Goal: Use online tool/utility: Utilize a website feature to perform a specific function

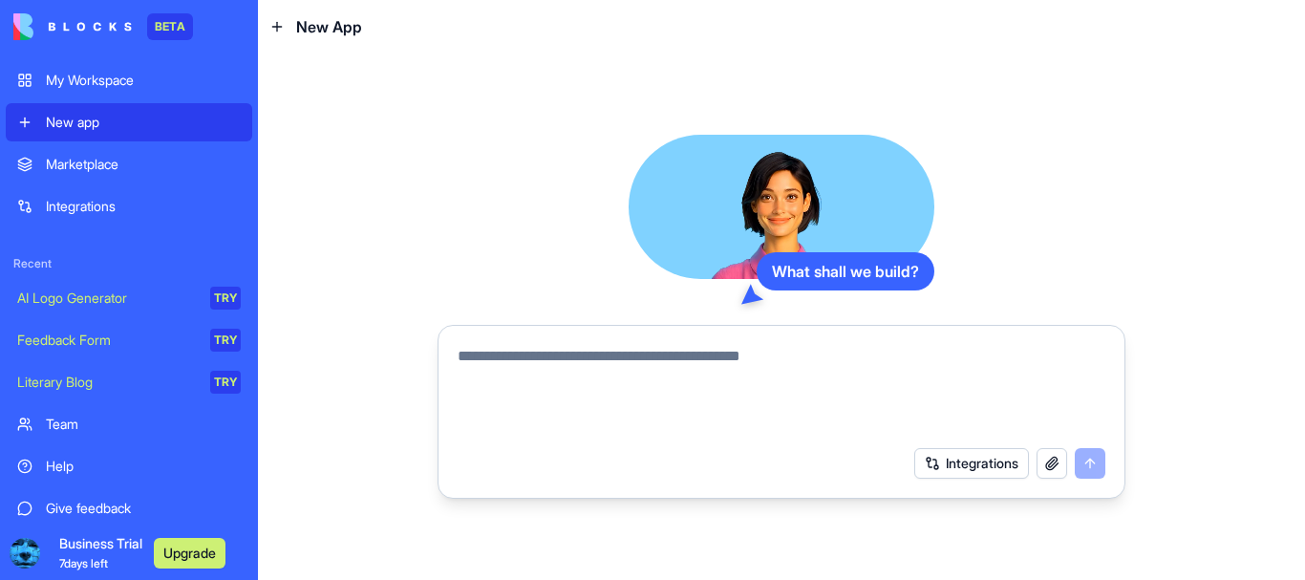
click at [110, 158] on div "Marketplace" at bounding box center [143, 164] width 195 height 19
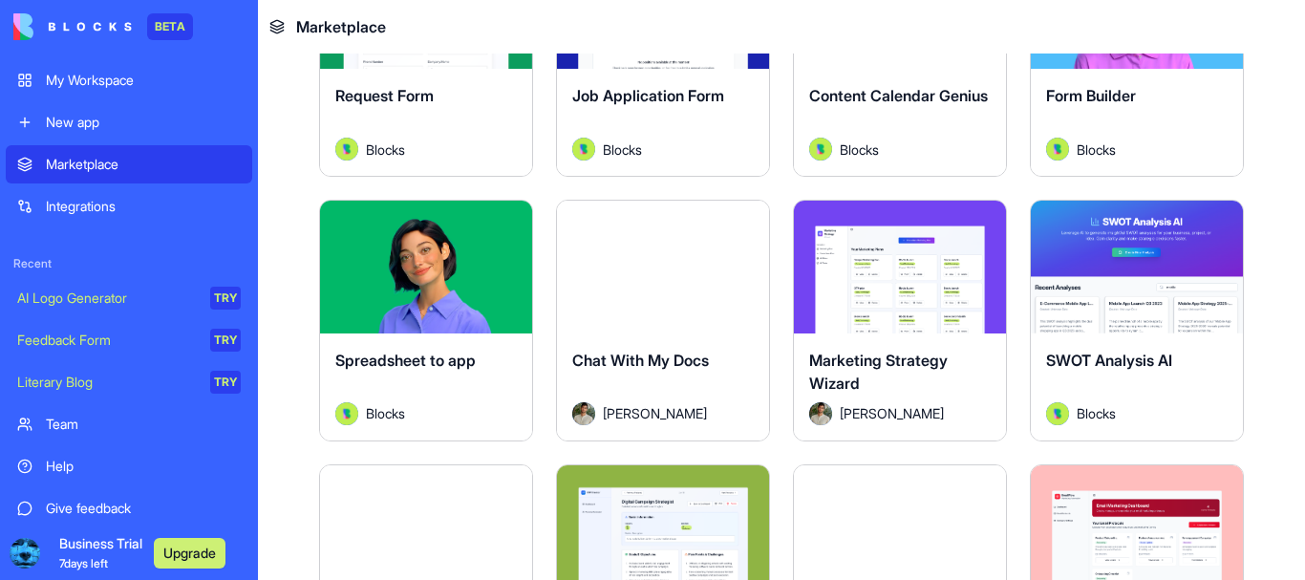
scroll to position [2389, 0]
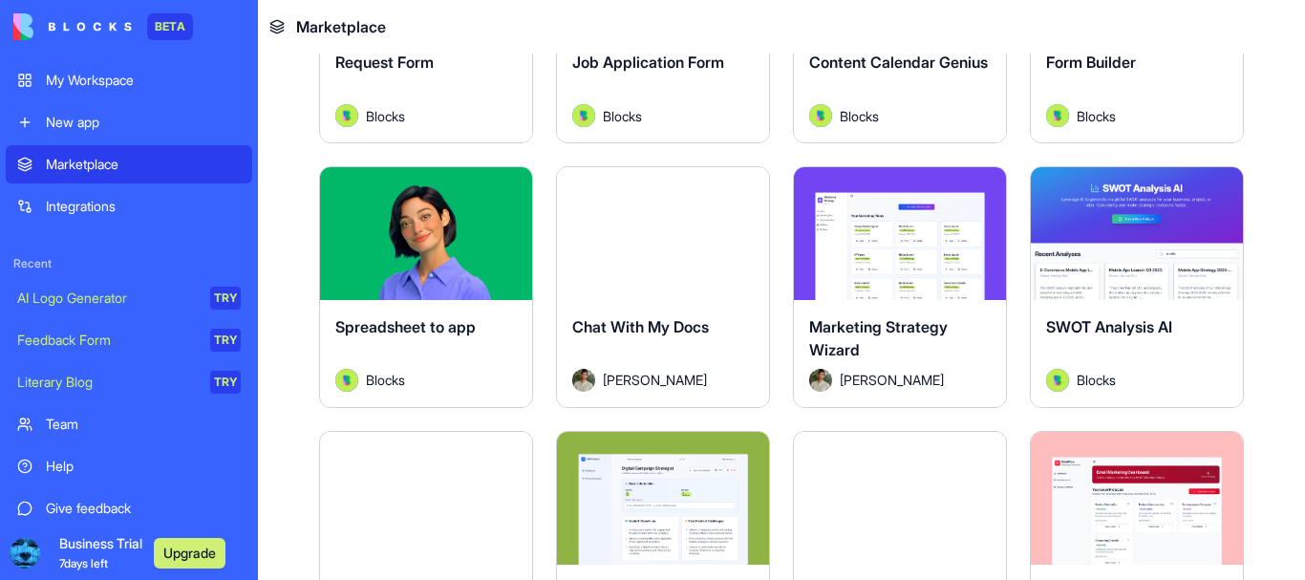
click at [105, 194] on link "Integrations" at bounding box center [129, 206] width 247 height 38
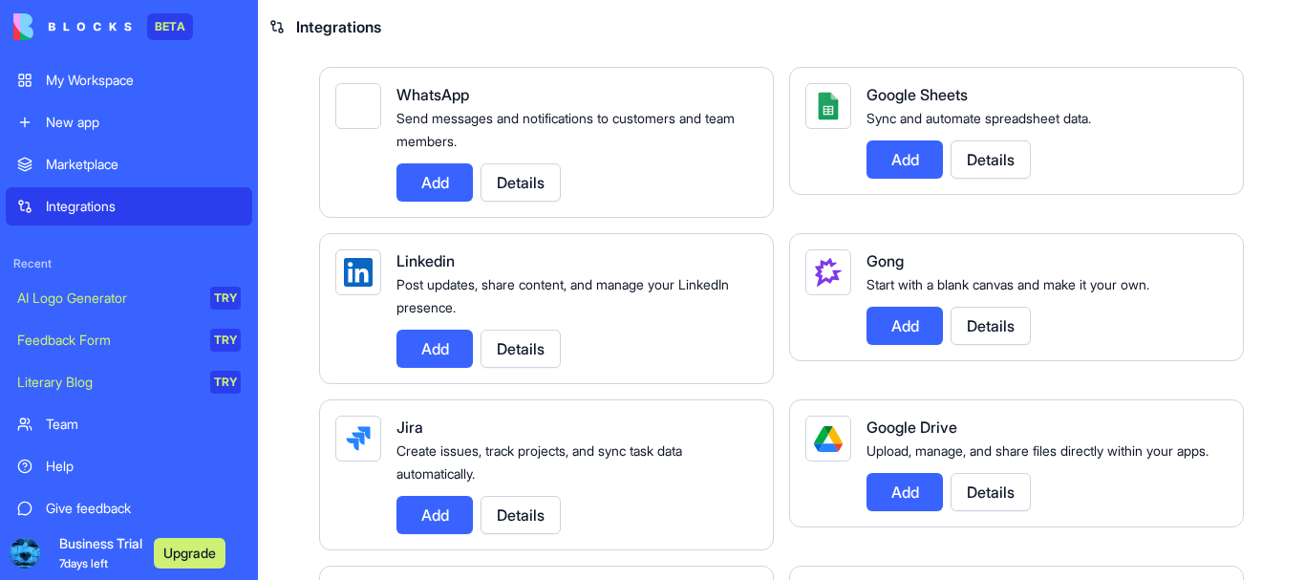
scroll to position [860, 0]
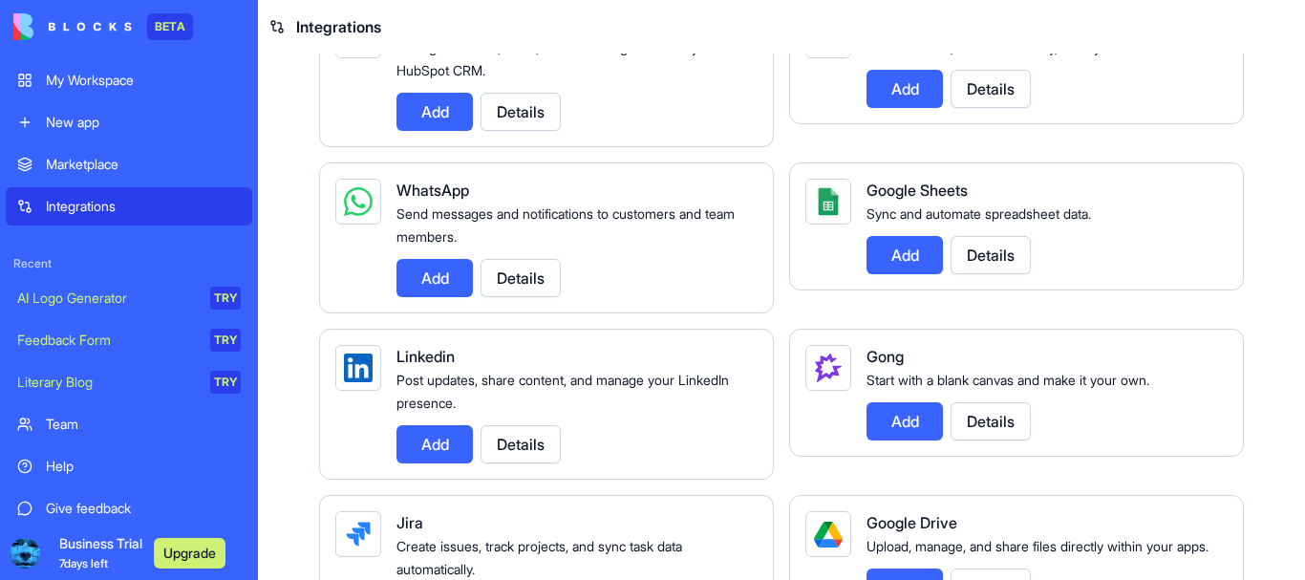
click at [901, 274] on button "Add" at bounding box center [905, 255] width 76 height 38
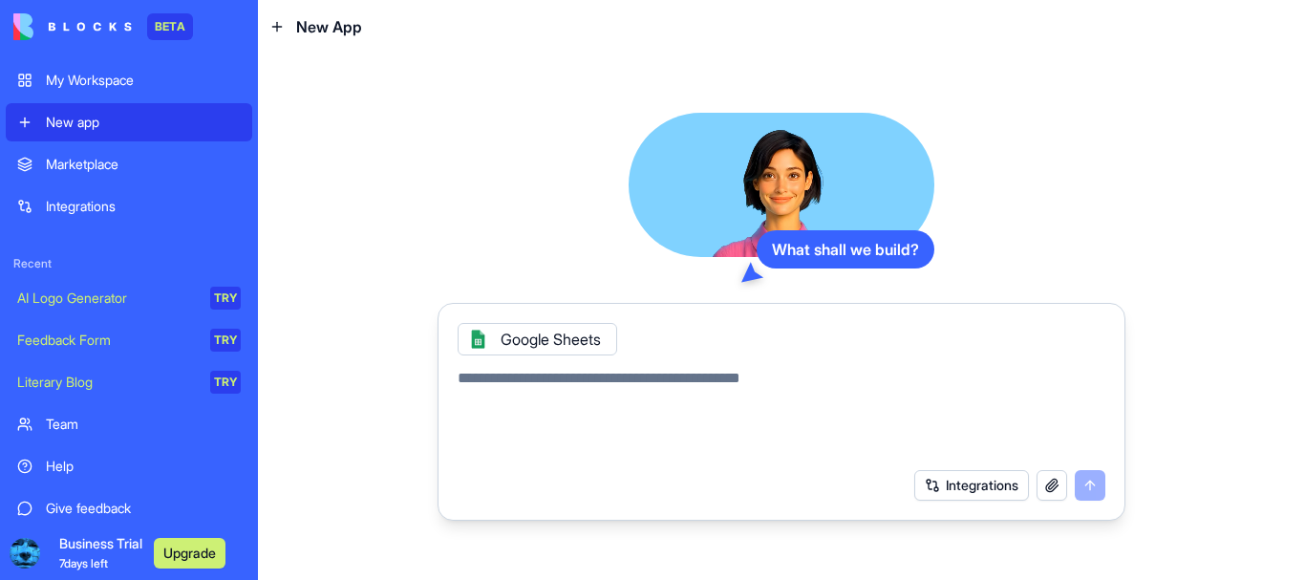
click at [525, 380] on textarea at bounding box center [782, 413] width 648 height 92
click at [97, 298] on div "AI Logo Generator" at bounding box center [107, 298] width 180 height 19
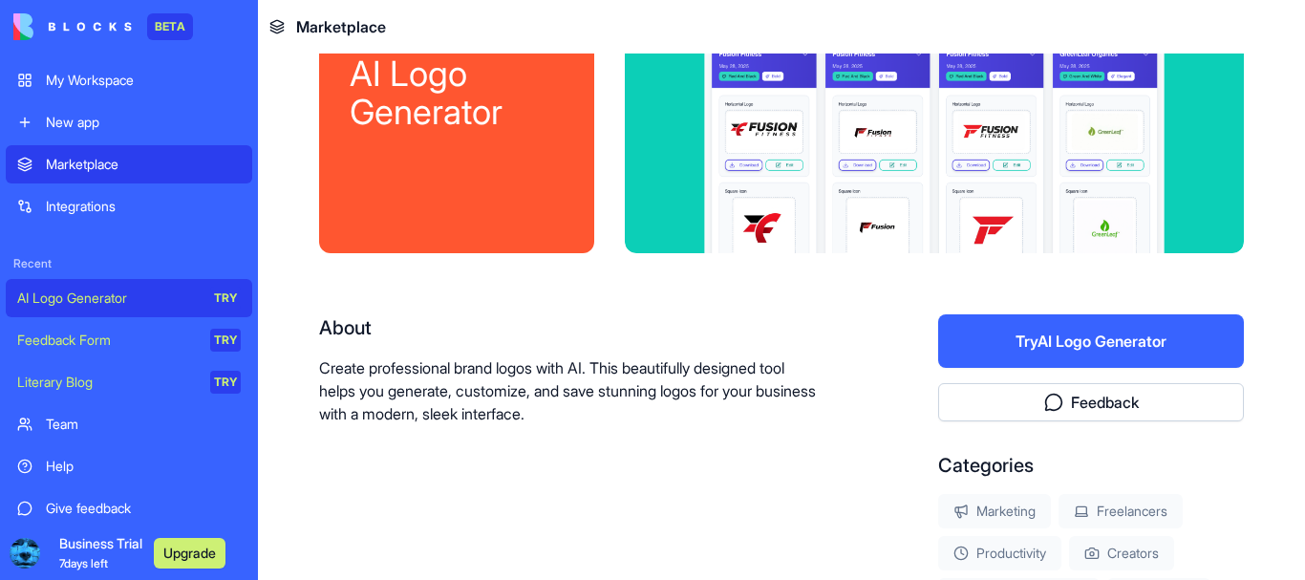
scroll to position [96, 0]
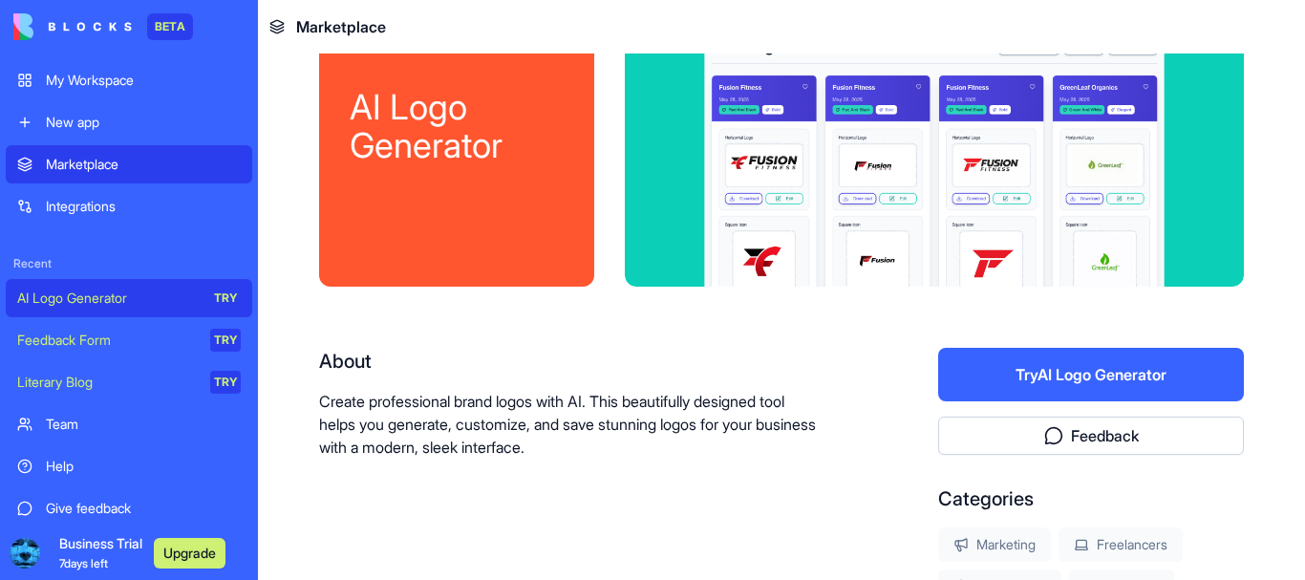
click at [1045, 364] on button "Try AI Logo Generator" at bounding box center [1091, 375] width 306 height 54
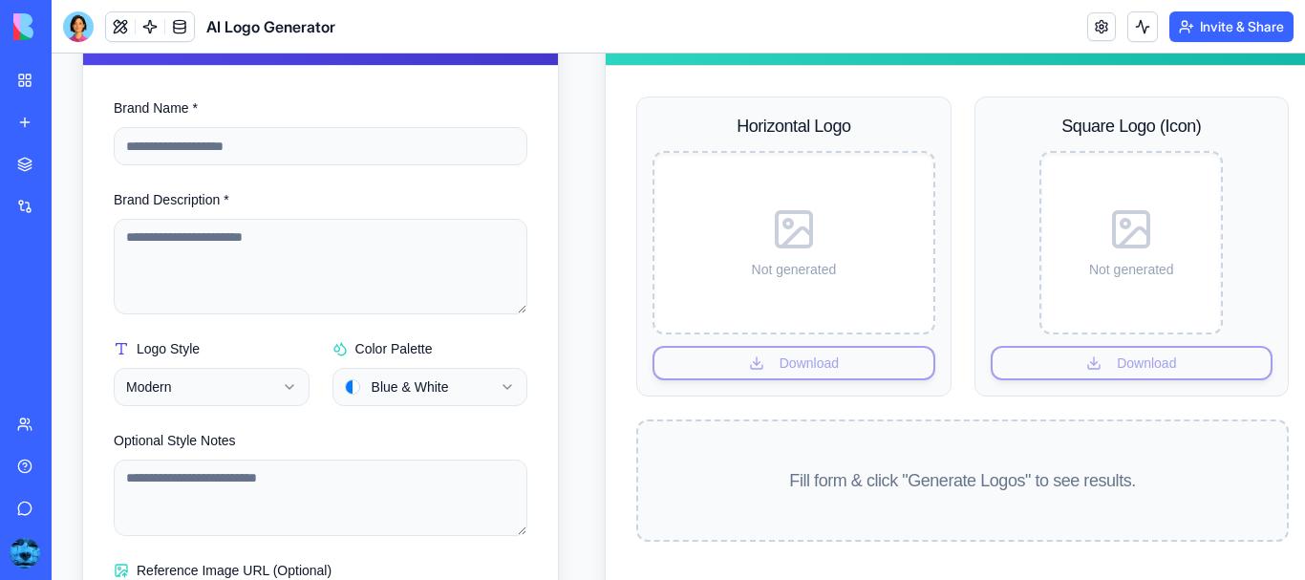
scroll to position [255, 0]
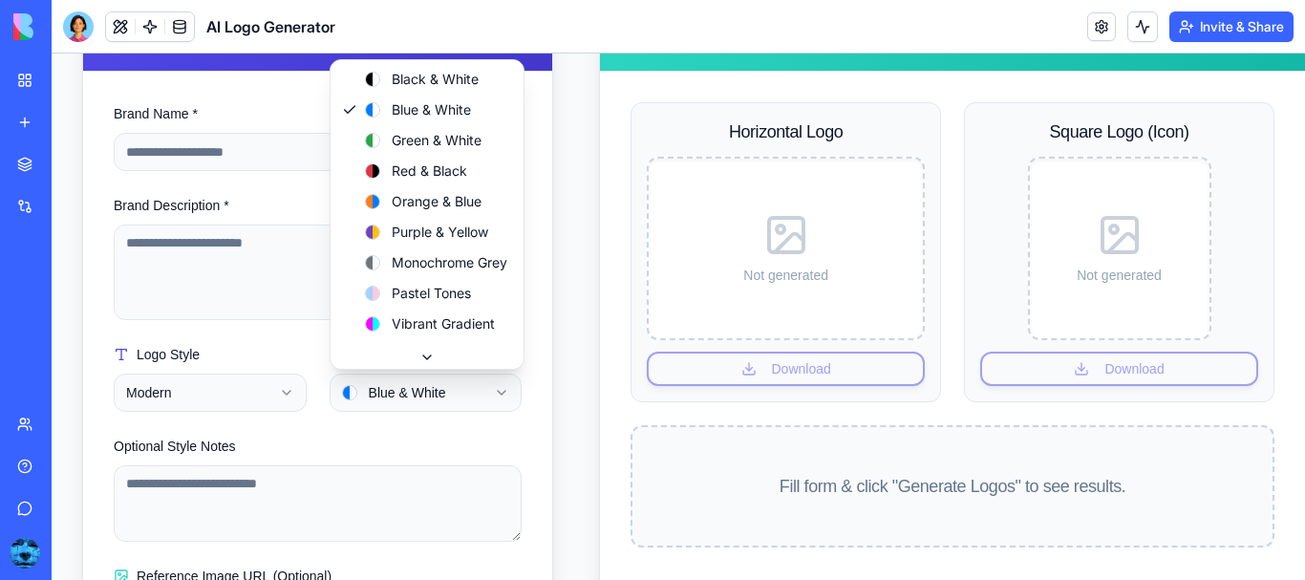
click at [502, 392] on html "**********" at bounding box center [679, 277] width 1254 height 958
select select "**********"
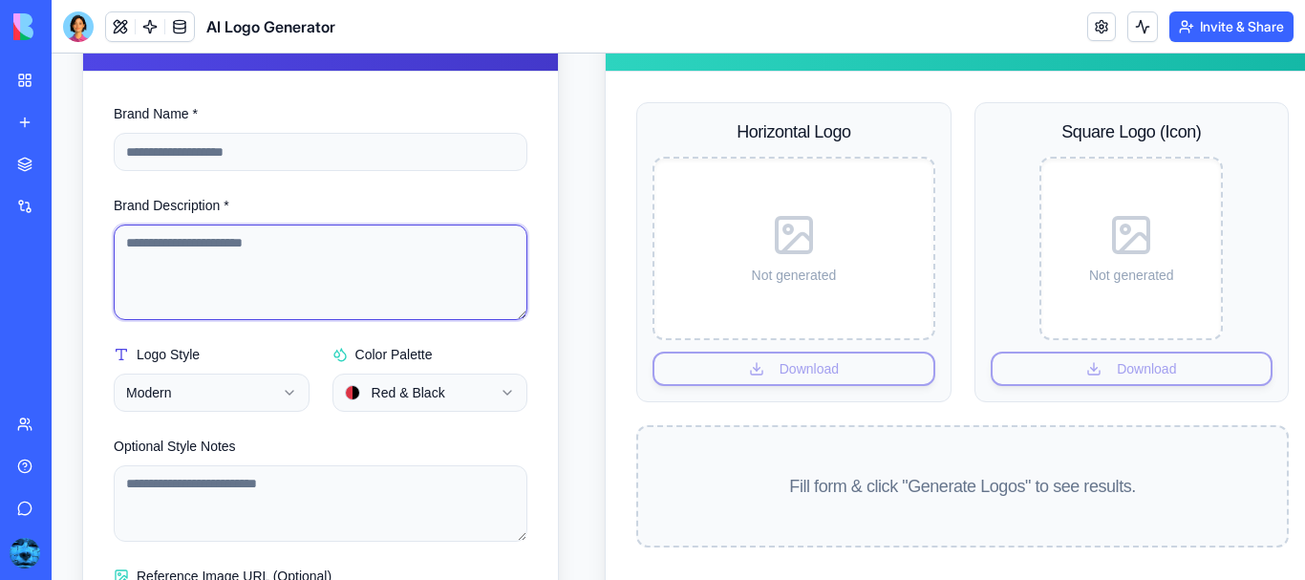
click at [248, 248] on textarea "Brand Description *" at bounding box center [321, 273] width 414 height 96
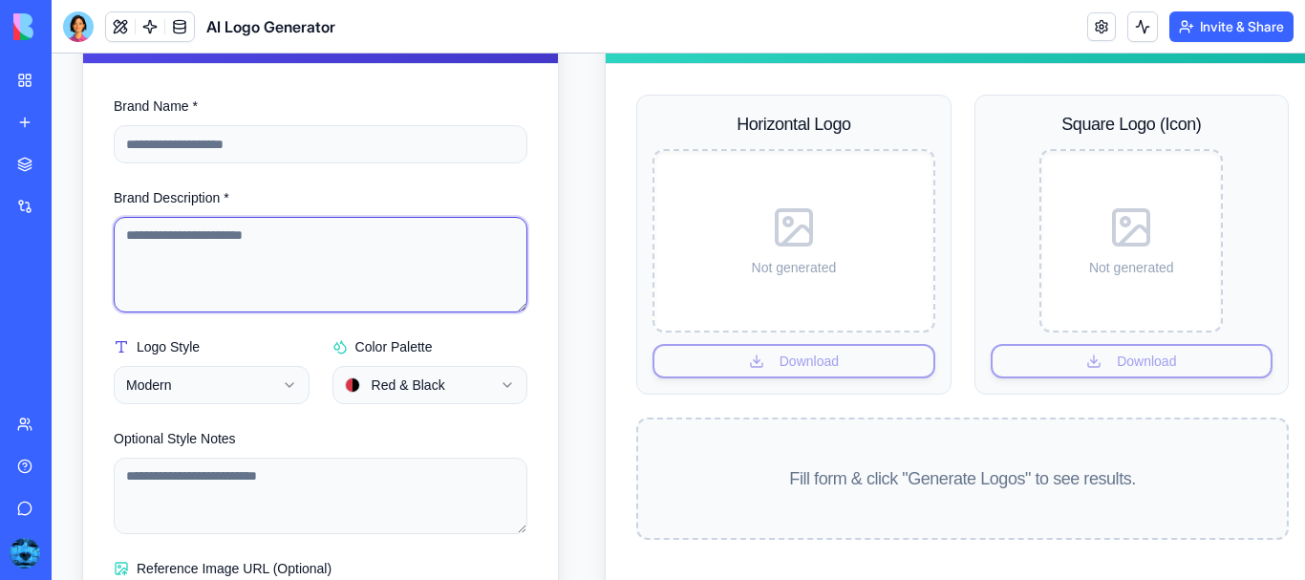
scroll to position [160, 0]
